Goal: Task Accomplishment & Management: Use online tool/utility

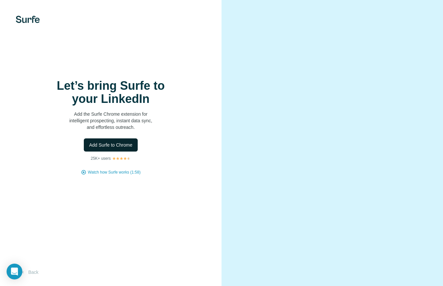
click at [108, 146] on span "Add Surfe to Chrome" at bounding box center [110, 145] width 43 height 7
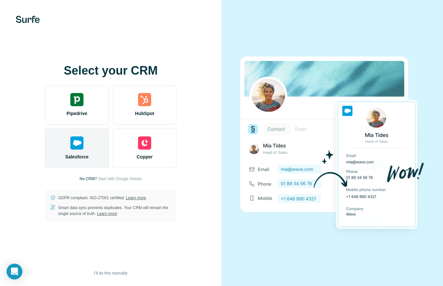
click at [78, 154] on span "Salesforce" at bounding box center [76, 157] width 23 height 7
click at [77, 153] on div "Salesforce" at bounding box center [77, 148] width 64 height 39
